Goal: Check status: Check status

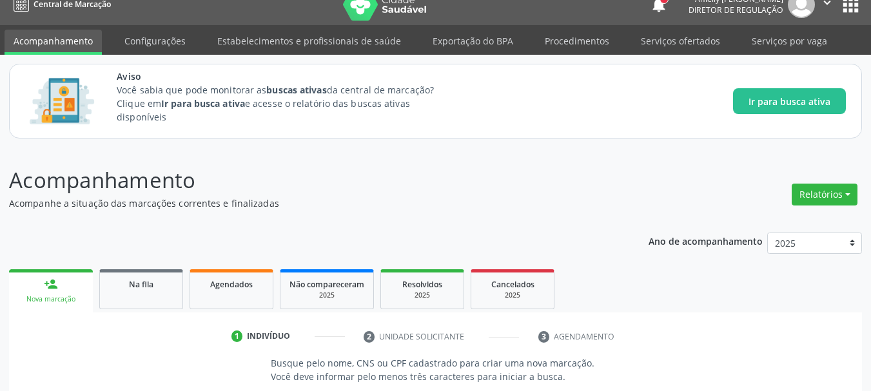
scroll to position [16, 0]
click at [197, 294] on link "Agendados" at bounding box center [232, 289] width 84 height 40
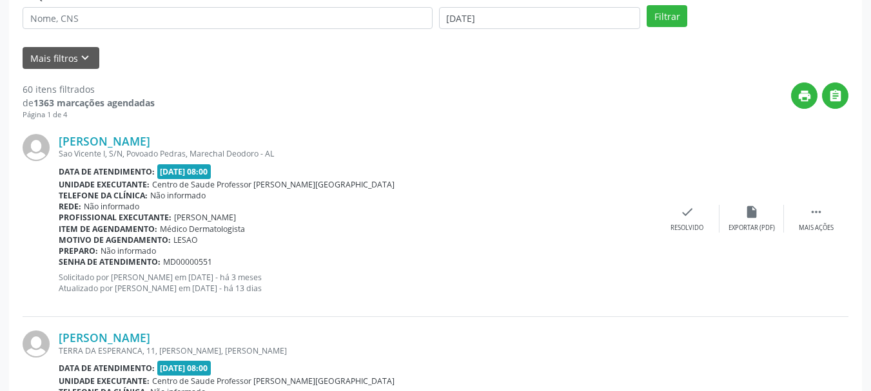
scroll to position [328, 0]
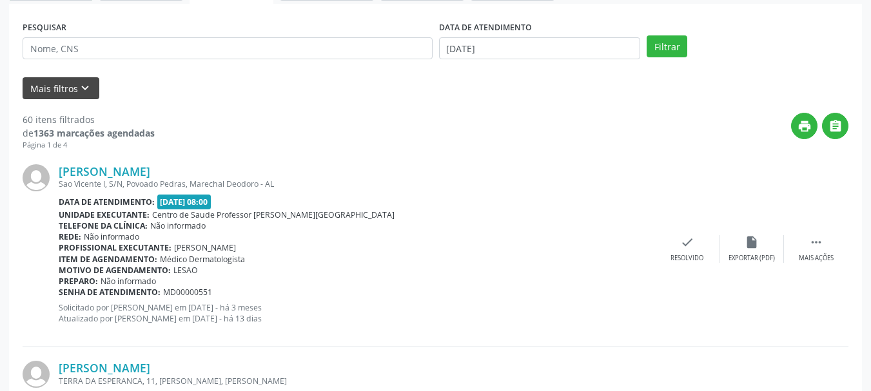
click at [60, 79] on form "PESQUISAR DATA DE ATENDIMENTO [DATE] Filtrar UNIDADE DE REFERÊNCIA Selecione um…" at bounding box center [436, 58] width 826 height 82
click at [60, 79] on button "Mais filtros keyboard_arrow_down" at bounding box center [61, 88] width 77 height 23
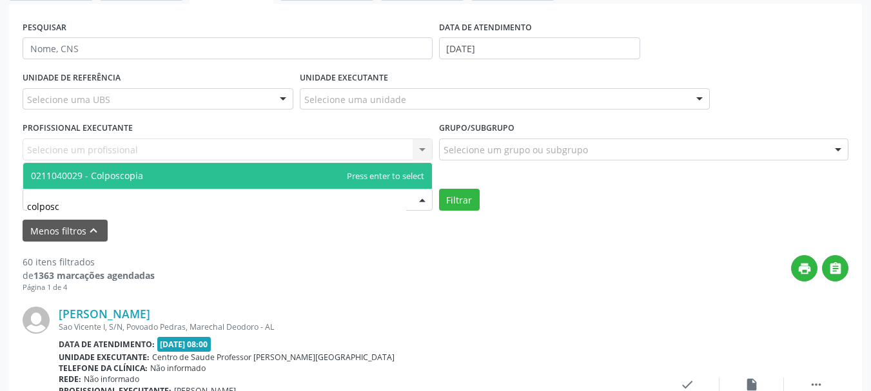
type input "colposco"
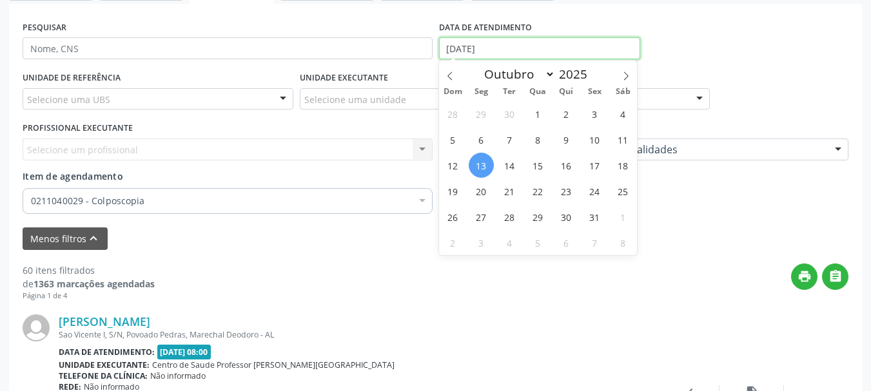
click at [583, 39] on input "[DATE]" at bounding box center [540, 48] width 202 height 22
click at [573, 169] on span "16" at bounding box center [566, 165] width 25 height 25
type input "[DATE]"
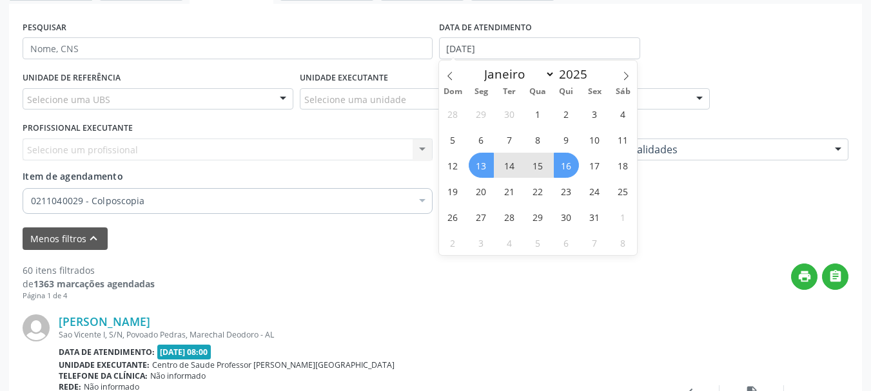
click at [485, 162] on span "13" at bounding box center [481, 165] width 25 height 25
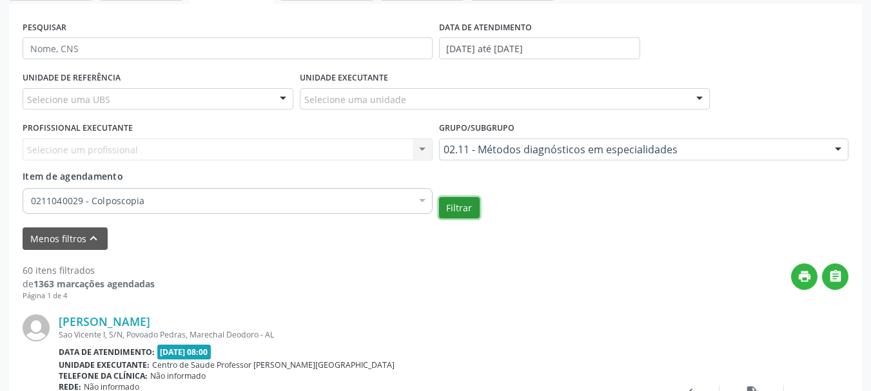
click at [457, 211] on button "Filtrar" at bounding box center [459, 208] width 41 height 22
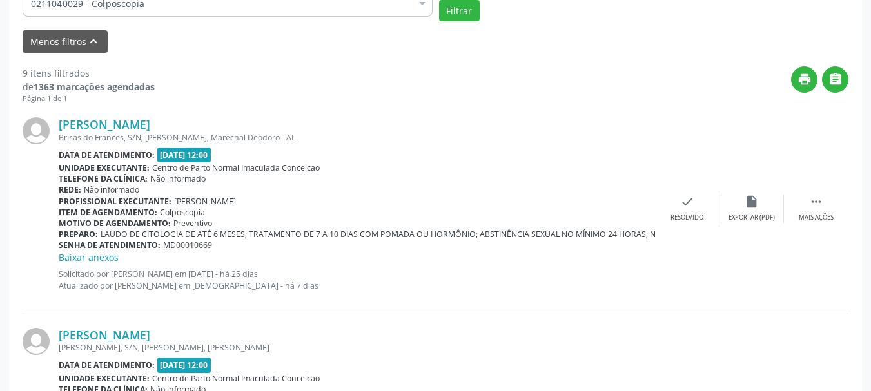
scroll to position [556, 0]
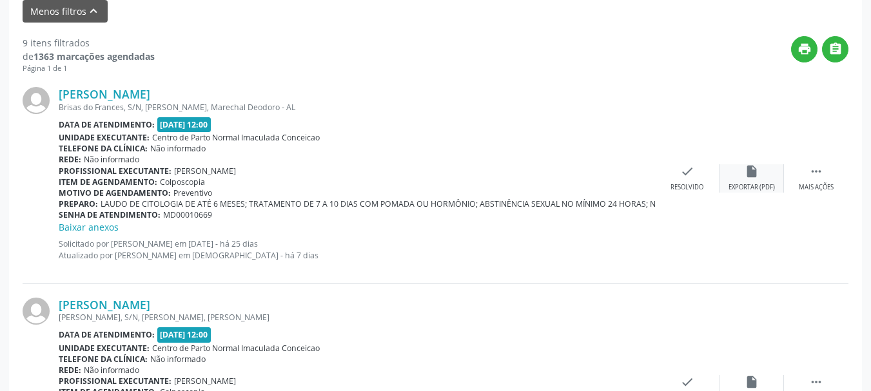
click at [742, 178] on div "insert_drive_file Exportar (PDF)" at bounding box center [751, 178] width 64 height 28
